Goal: Information Seeking & Learning: Learn about a topic

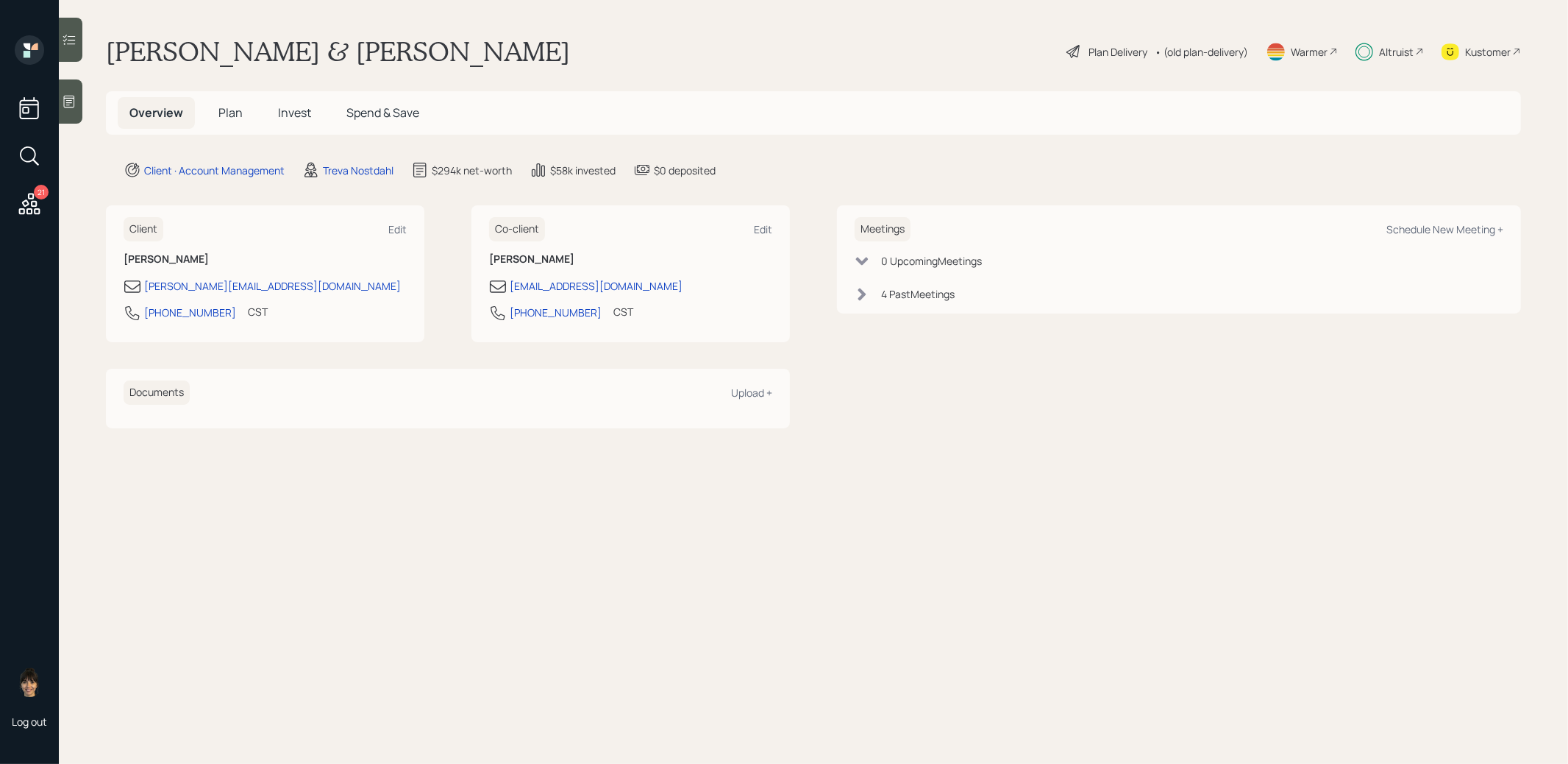
click at [294, 104] on span "Invest" at bounding box center [294, 112] width 33 height 17
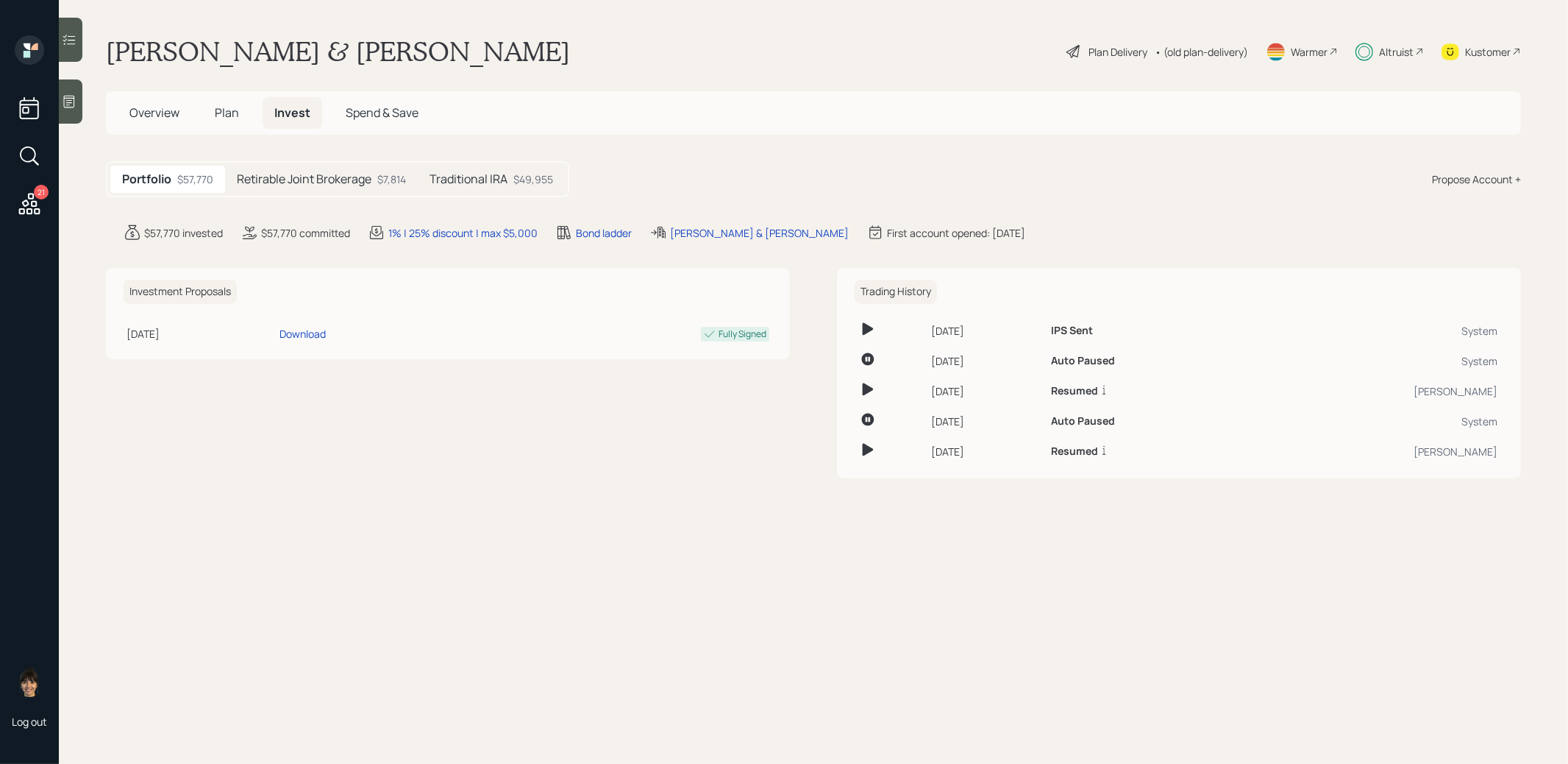
click at [294, 175] on h5 "Retirable Joint Brokerage" at bounding box center [304, 179] width 135 height 14
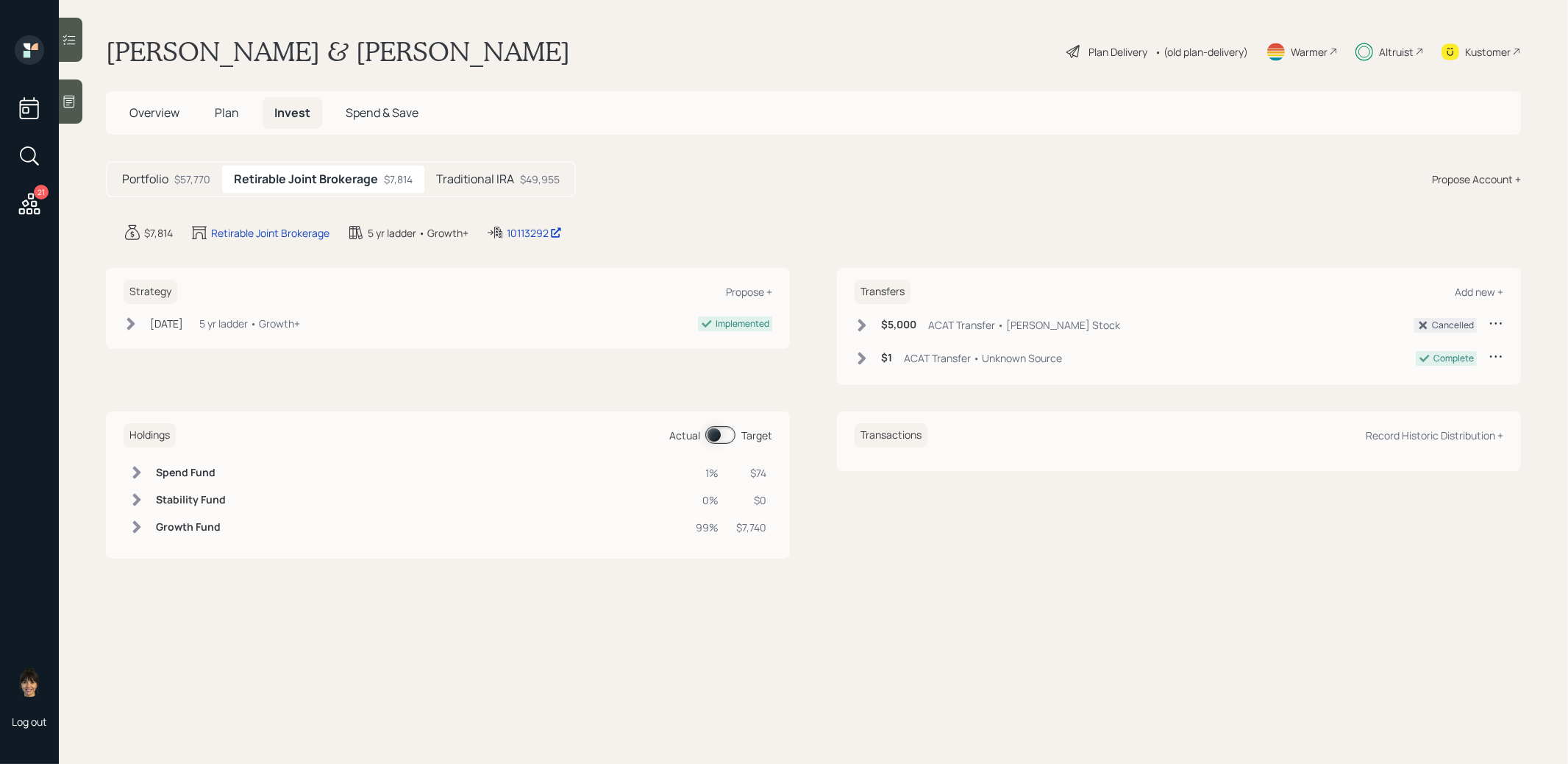
click at [478, 181] on h5 "Traditional IRA" at bounding box center [475, 179] width 78 height 14
